Goal: Information Seeking & Learning: Learn about a topic

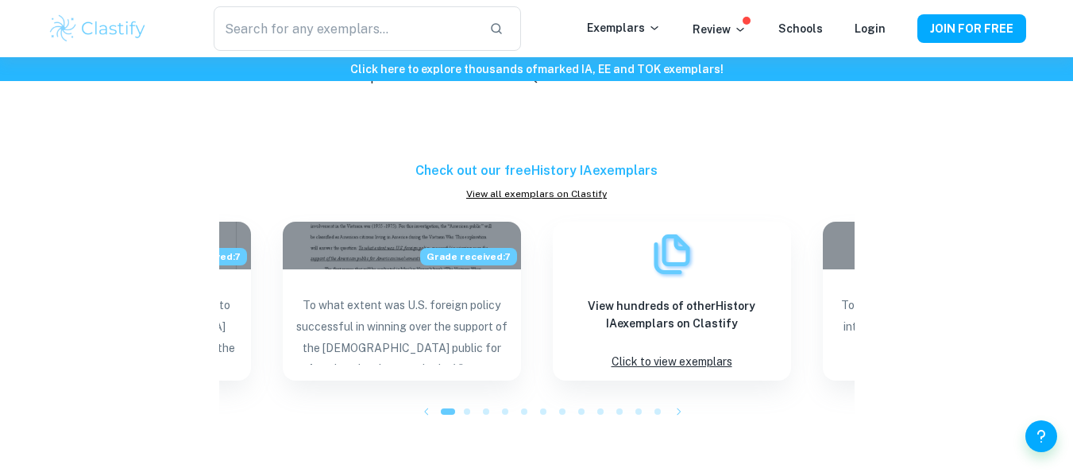
scroll to position [2534, 0]
click at [536, 198] on link "View all exemplars on Clastify" at bounding box center [536, 193] width 635 height 14
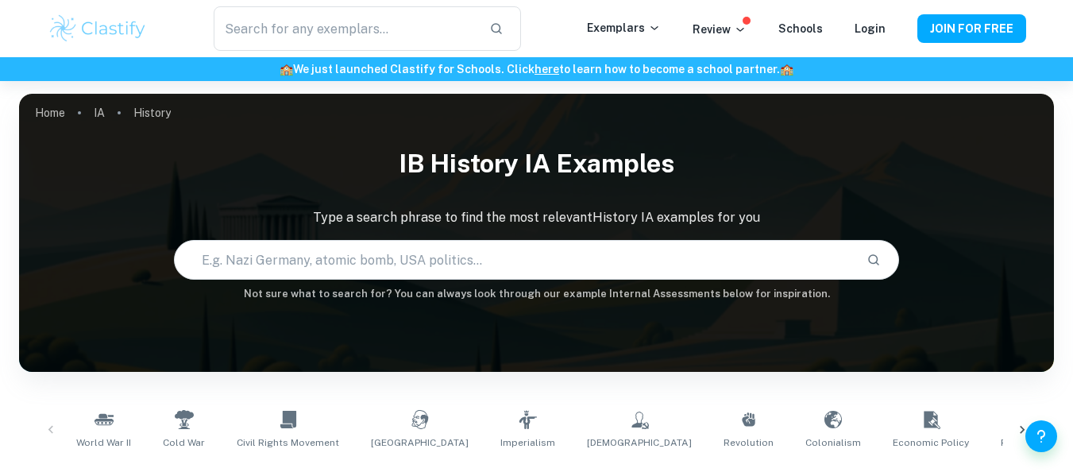
click at [319, 254] on input "text" at bounding box center [514, 259] width 678 height 44
type input "nazi germany"
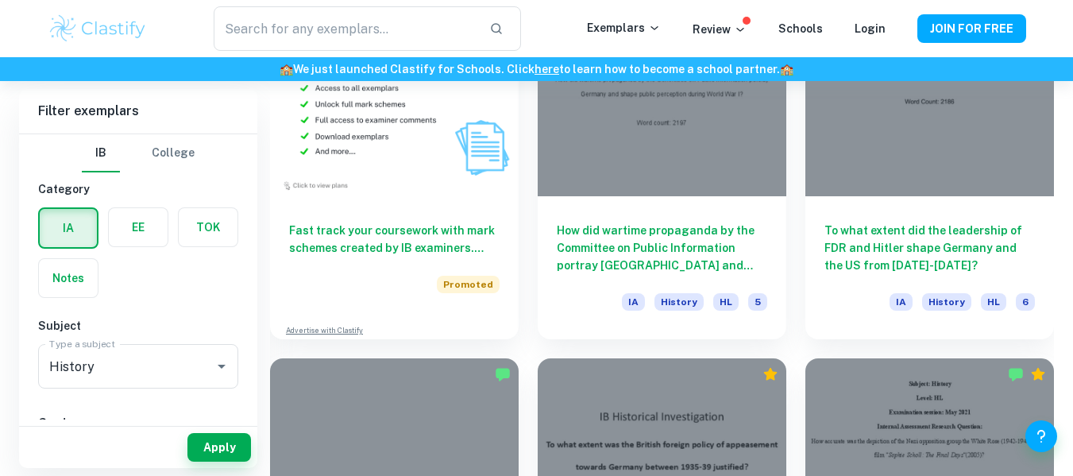
scroll to position [1224, 0]
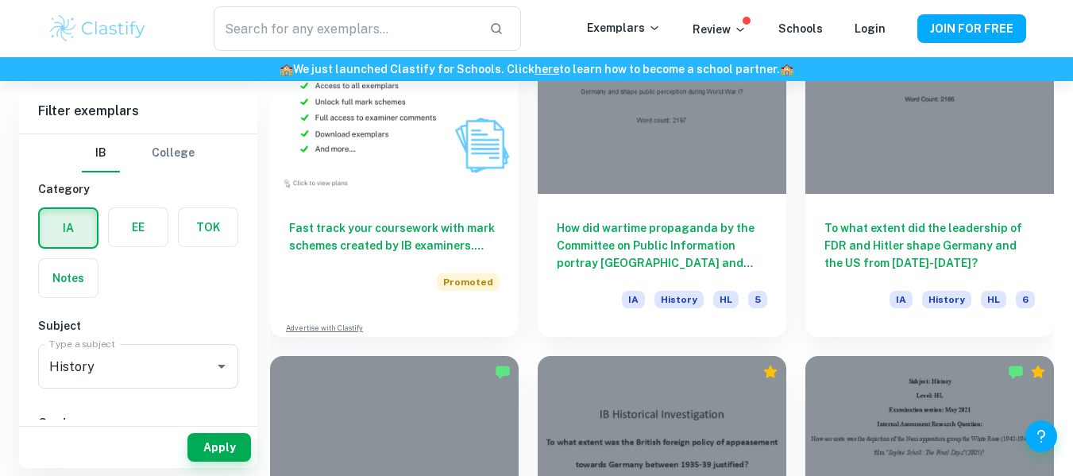
scroll to position [2534, 0]
